Goal: Information Seeking & Learning: Learn about a topic

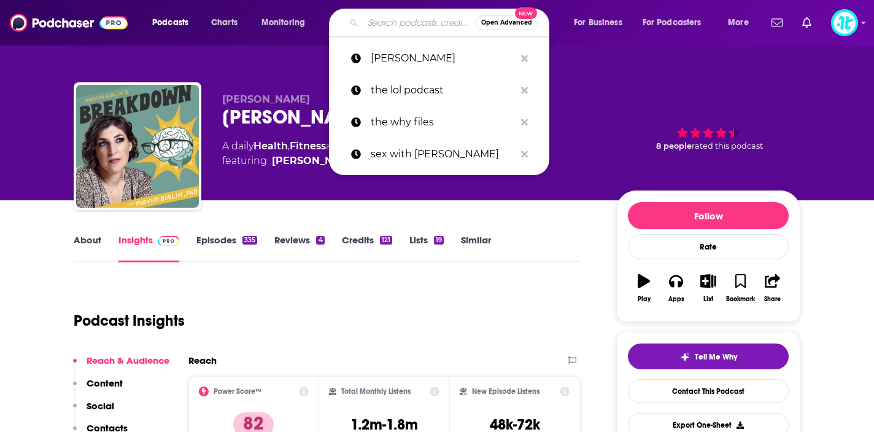
click at [409, 25] on input "Search podcasts, credits, & more..." at bounding box center [419, 23] width 113 height 20
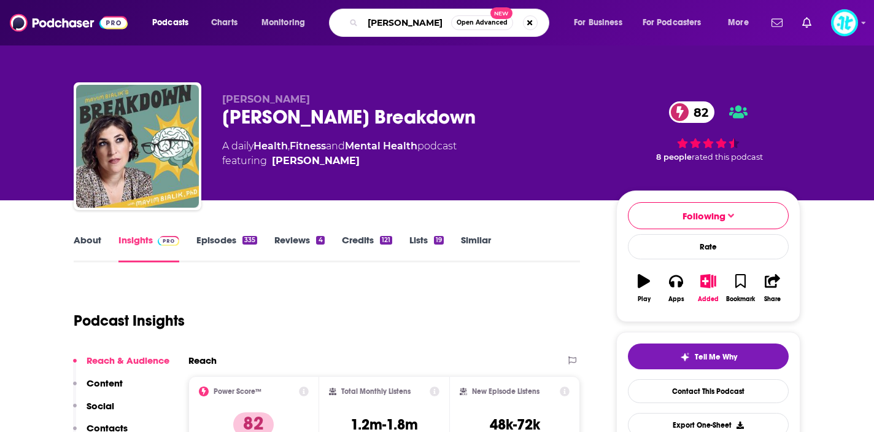
type input "[PERSON_NAME]"
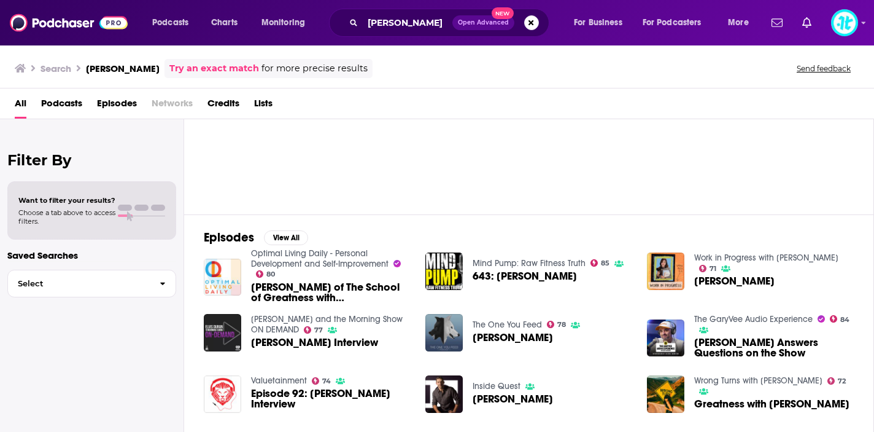
scroll to position [65, 0]
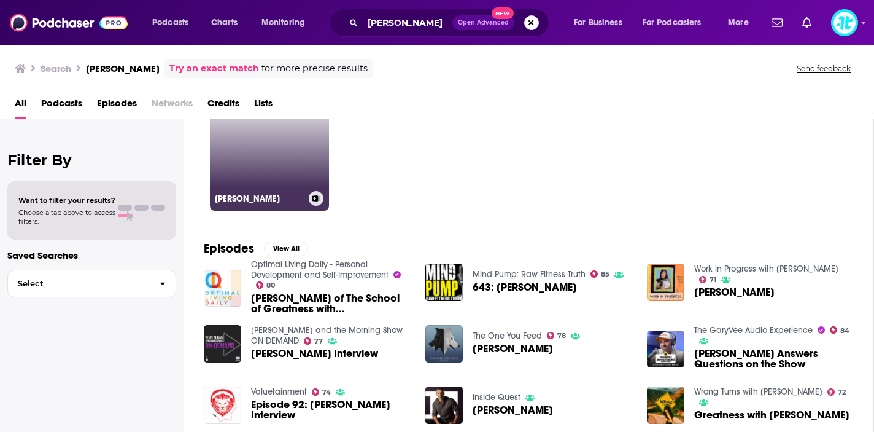
click at [259, 151] on link "[PERSON_NAME]" at bounding box center [269, 150] width 119 height 119
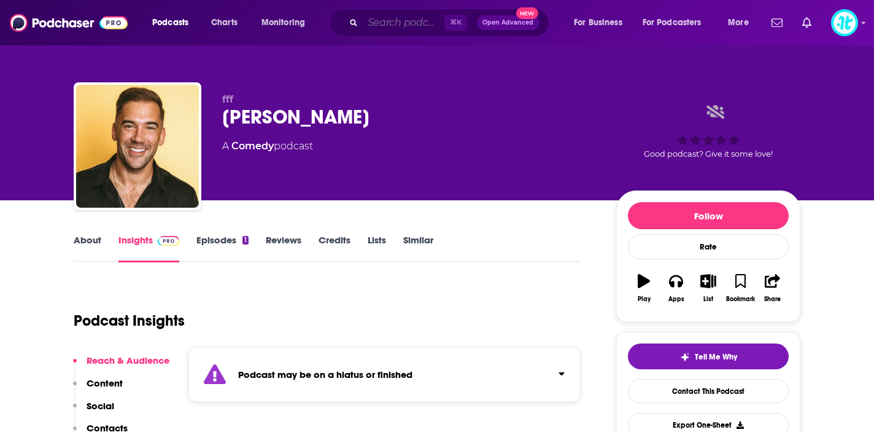
click at [370, 20] on input "Search podcasts, credits, & more..." at bounding box center [404, 23] width 82 height 20
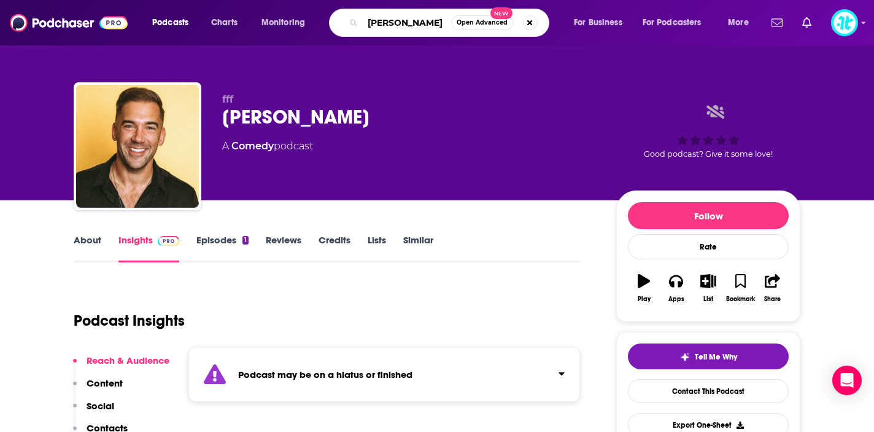
type input "[PERSON_NAME]"
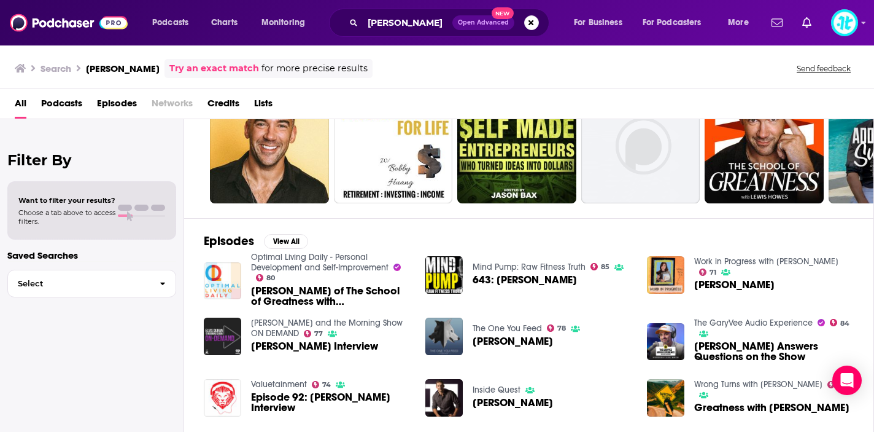
scroll to position [72, 0]
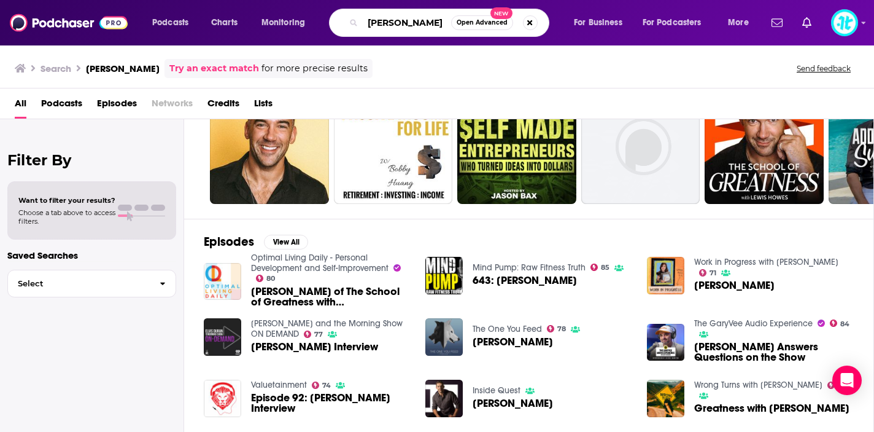
drag, startPoint x: 423, startPoint y: 28, endPoint x: 360, endPoint y: 17, distance: 63.7
click at [360, 17] on div "[PERSON_NAME] Open Advanced New" at bounding box center [439, 23] width 220 height 28
type input "school of greatness"
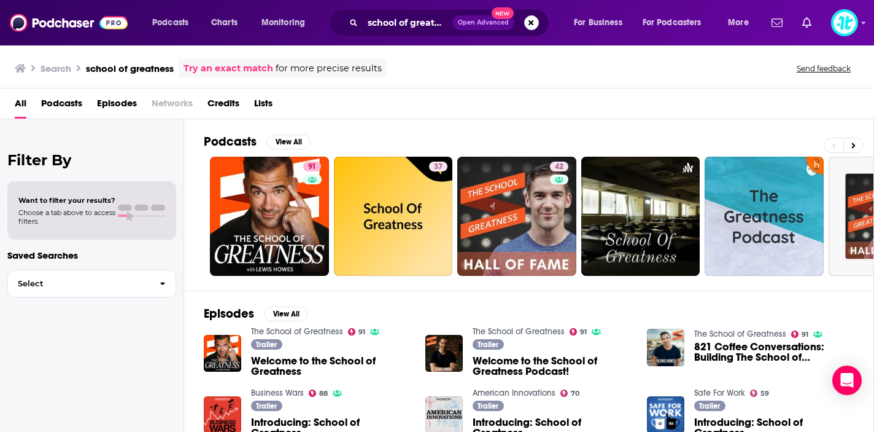
scroll to position [3, 0]
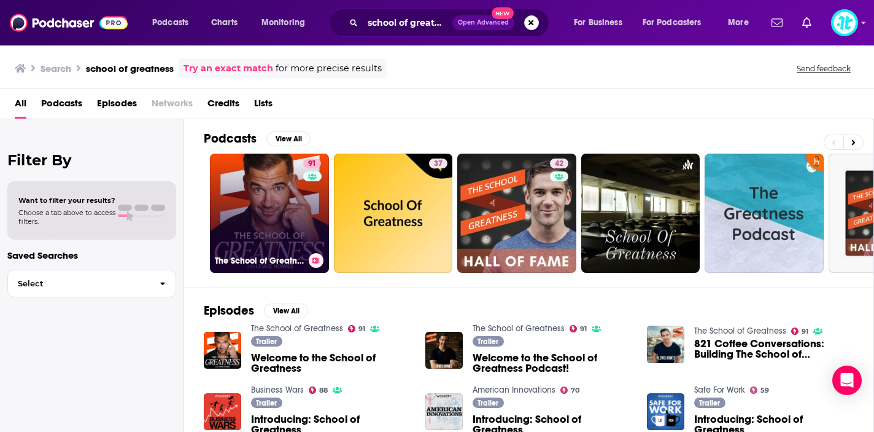
click at [284, 229] on link "91 The School of Greatness" at bounding box center [269, 212] width 119 height 119
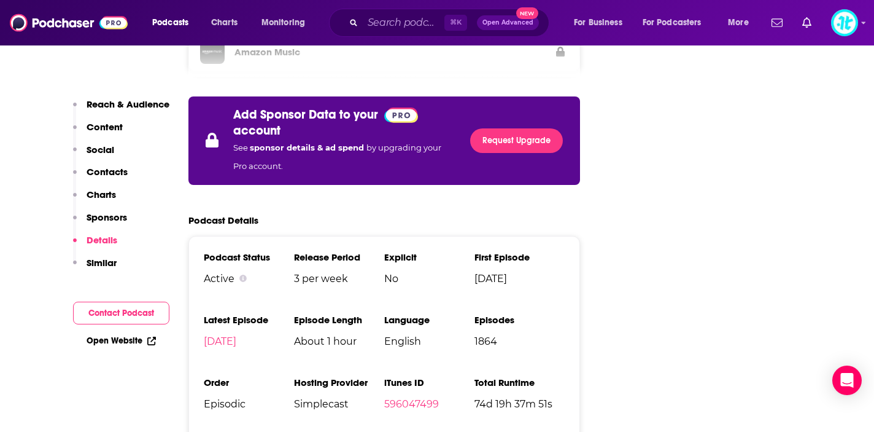
scroll to position [2234, 0]
